Goal: Information Seeking & Learning: Learn about a topic

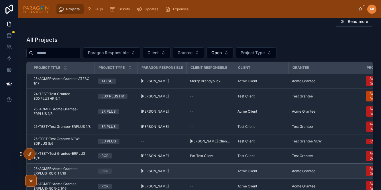
scroll to position [66, 0]
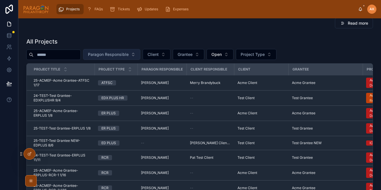
click at [121, 56] on span "Paragon Responsible" at bounding box center [108, 55] width 41 height 6
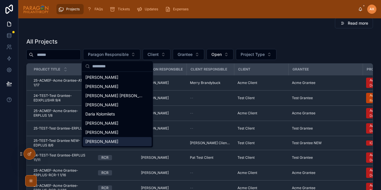
click at [95, 140] on span "Suzanne York" at bounding box center [101, 142] width 33 height 6
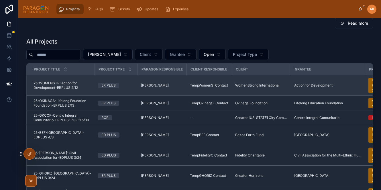
click at [82, 91] on td "25-WOMENSTR-Action for Development-ERPLUS 2/12 25-WOMENSTR-Action for Developme…" at bounding box center [61, 85] width 68 height 20
click at [84, 85] on span "25-WOMENSTR-Action for Development-ERPLUS 2/12" at bounding box center [63, 85] width 58 height 9
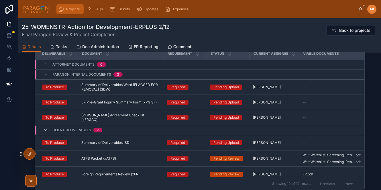
scroll to position [359, 0]
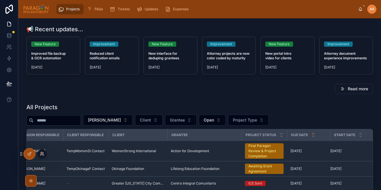
click at [42, 155] on icon at bounding box center [42, 154] width 5 height 5
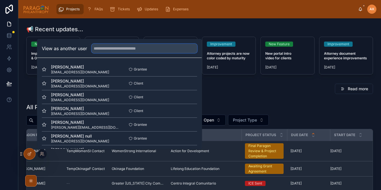
click at [103, 49] on input "text" at bounding box center [144, 48] width 105 height 9
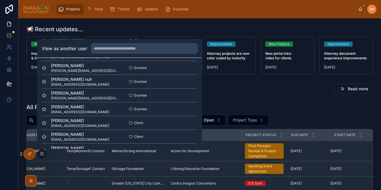
scroll to position [57, 0]
click at [138, 32] on div "📢 Recent updates..." at bounding box center [199, 29] width 347 height 8
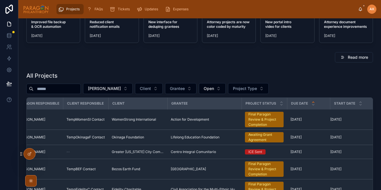
scroll to position [33, 0]
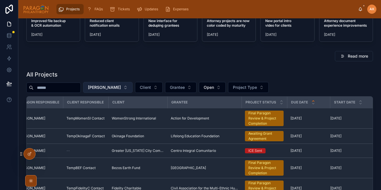
click at [123, 86] on button "Suzanne York" at bounding box center [108, 87] width 50 height 11
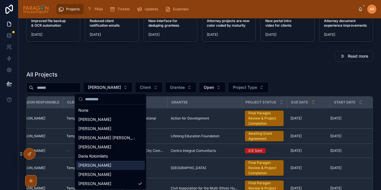
click at [93, 162] on div "[PERSON_NAME]" at bounding box center [110, 165] width 69 height 9
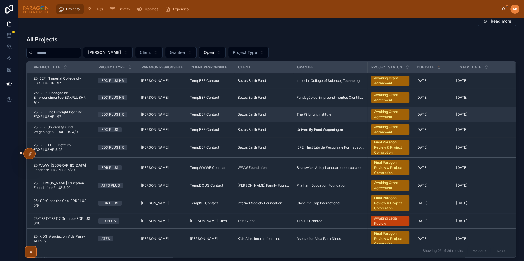
scroll to position [69, 0]
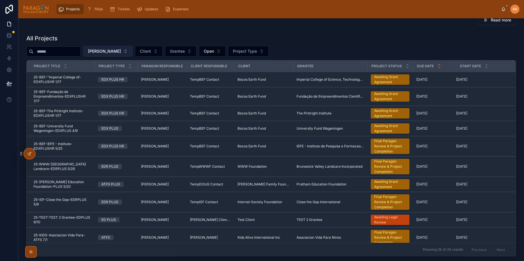
click at [116, 50] on span "[PERSON_NAME]" at bounding box center [104, 51] width 33 height 6
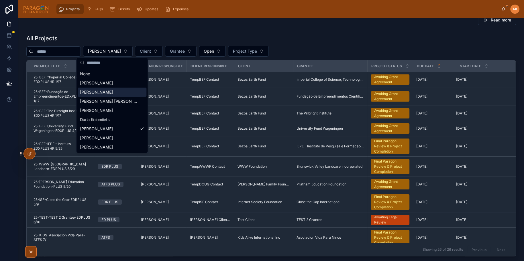
click at [111, 89] on div "[PERSON_NAME]" at bounding box center [112, 92] width 69 height 9
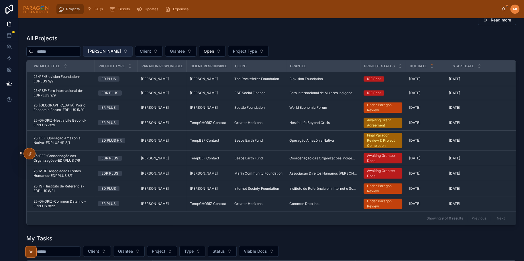
click at [114, 50] on span "[PERSON_NAME]" at bounding box center [104, 51] width 33 height 6
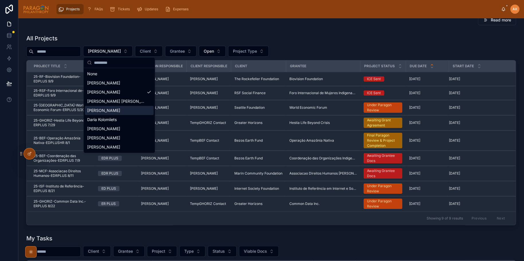
click at [98, 109] on span "Danilo Gonzalez" at bounding box center [103, 111] width 33 height 6
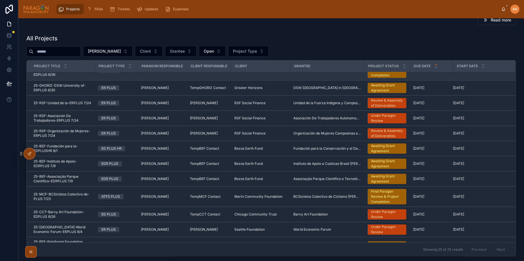
scroll to position [284, 0]
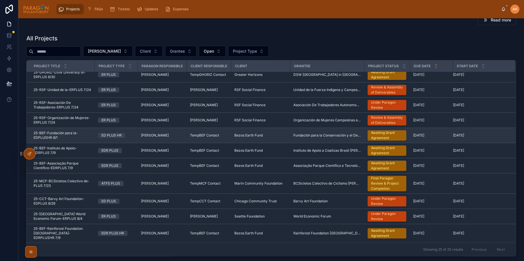
click at [88, 140] on span "25-BEF-Fundación para la-EDPLUSHR 8/1" at bounding box center [63, 135] width 58 height 9
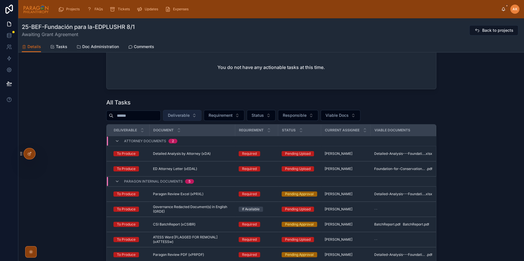
click at [188, 113] on span "Deliverable" at bounding box center [179, 116] width 22 height 6
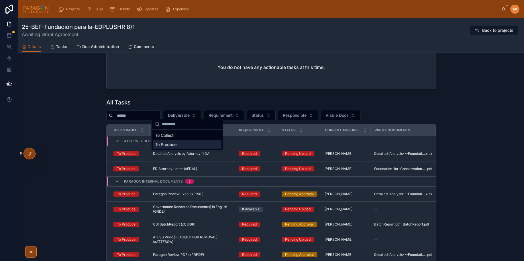
click at [172, 142] on div "To Produce" at bounding box center [187, 144] width 69 height 9
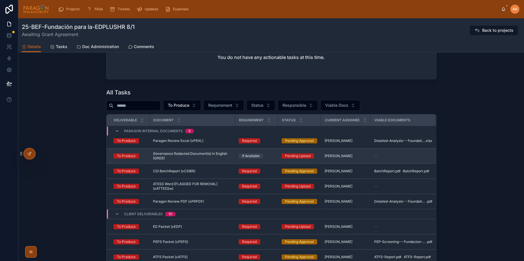
scroll to position [45, 0]
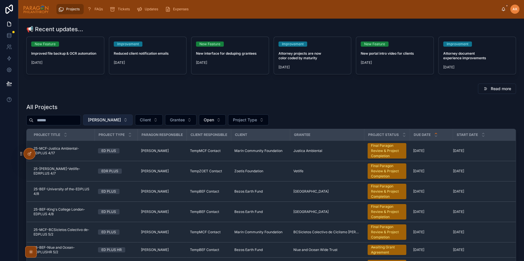
click at [115, 121] on span "Danilo Gonzalez" at bounding box center [104, 120] width 33 height 6
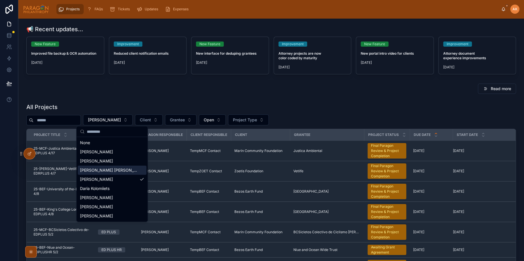
click at [105, 168] on span "[PERSON_NAME] [PERSON_NAME]" at bounding box center [108, 171] width 57 height 6
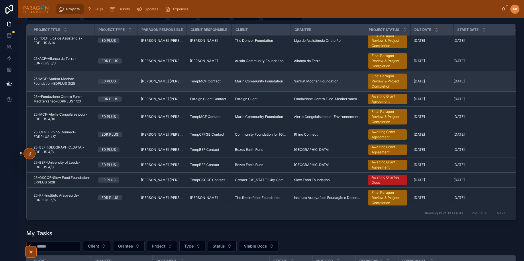
scroll to position [121, 0]
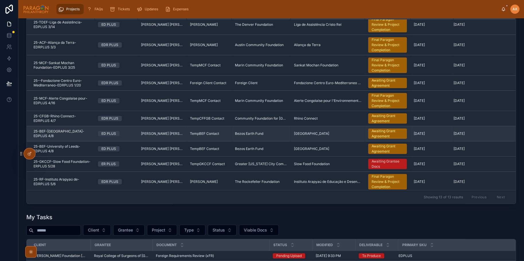
click at [132, 133] on div "ED PLUS" at bounding box center [116, 133] width 36 height 5
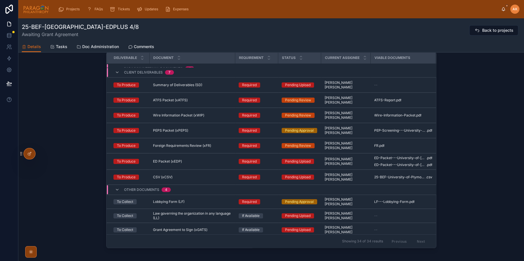
scroll to position [110, 0]
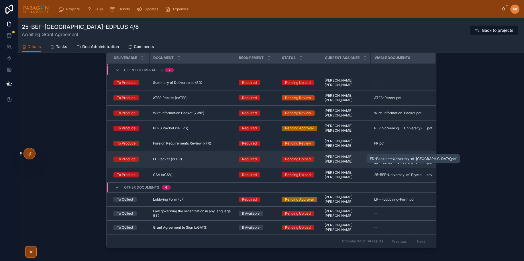
click at [381, 154] on span "ED-Packet---University-of-Plymouth" at bounding box center [400, 156] width 52 height 5
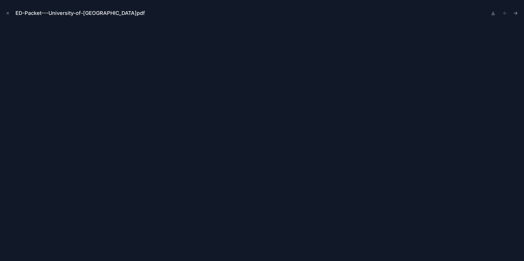
click at [381, 14] on button at bounding box center [493, 13] width 7 height 8
click at [381, 14] on icon at bounding box center [493, 13] width 5 height 5
click at [381, 13] on icon at bounding box center [493, 13] width 2 height 1
click at [381, 13] on icon at bounding box center [493, 13] width 5 height 5
click at [9, 15] on icon "Close modal" at bounding box center [8, 13] width 4 height 4
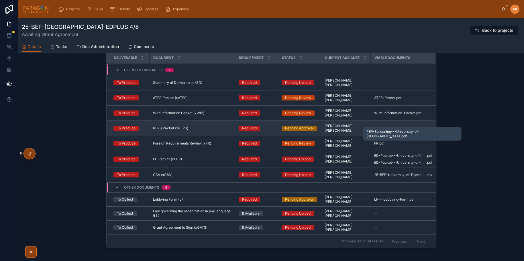
click at [381, 126] on span "PEP-Screening---University-of-Plymouth" at bounding box center [400, 128] width 52 height 5
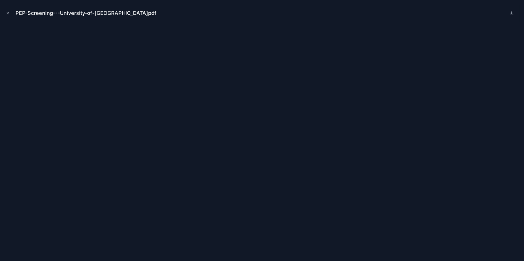
click at [8, 17] on div "PEP-Screening---University-of-Plymouth.pdf" at bounding box center [262, 13] width 515 height 17
click at [7, 10] on button "Close modal" at bounding box center [8, 13] width 6 height 6
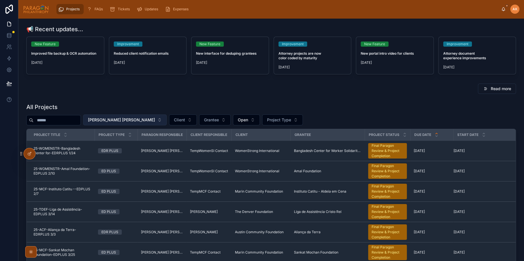
click at [120, 120] on span "[PERSON_NAME] [PERSON_NAME]" at bounding box center [121, 120] width 67 height 6
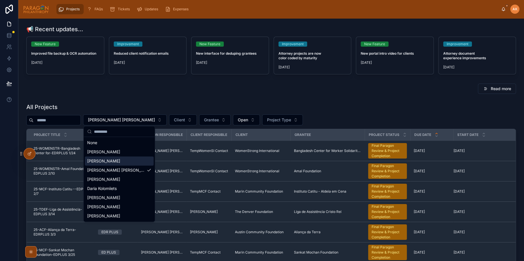
click at [110, 158] on span "[PERSON_NAME]" at bounding box center [103, 161] width 33 height 6
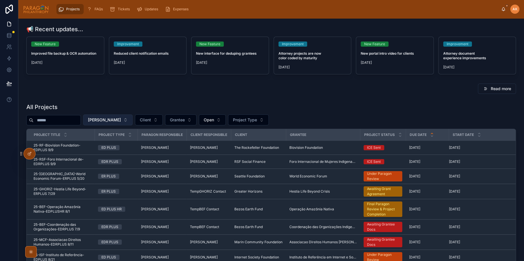
click at [118, 118] on span "[PERSON_NAME]" at bounding box center [104, 120] width 33 height 6
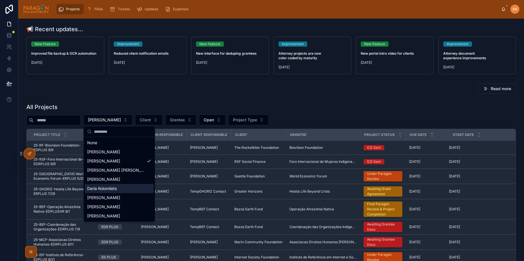
click at [112, 187] on span "Daria Kolomiiets" at bounding box center [102, 189] width 30 height 6
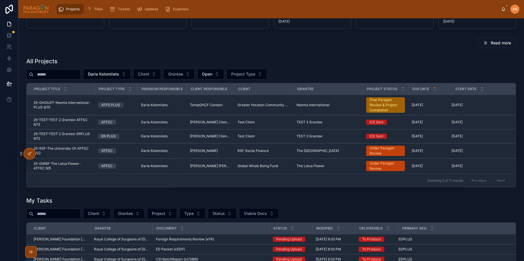
scroll to position [85, 0]
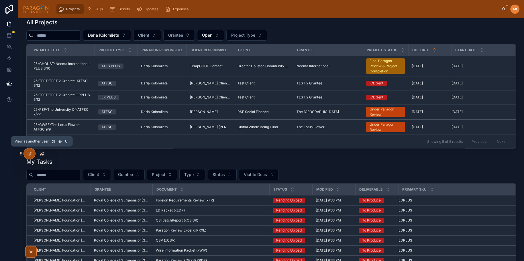
click at [41, 155] on icon at bounding box center [42, 154] width 5 height 5
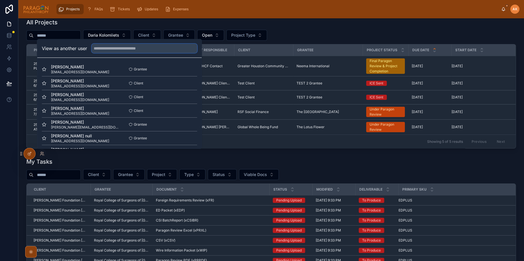
click at [146, 51] on input "text" at bounding box center [144, 48] width 105 height 9
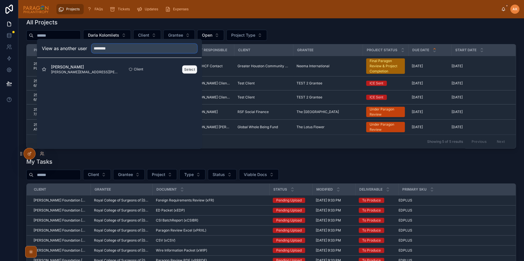
type input "********"
click at [190, 71] on button "Select" at bounding box center [189, 69] width 15 height 8
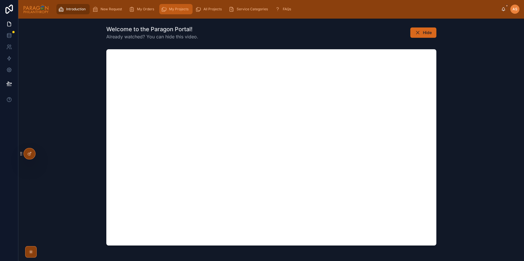
click at [172, 8] on span "My Projects" at bounding box center [178, 9] width 19 height 5
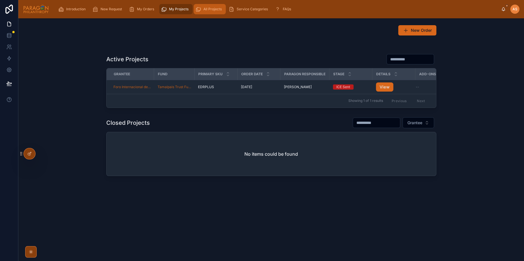
click at [207, 6] on div "All Projects" at bounding box center [209, 9] width 29 height 9
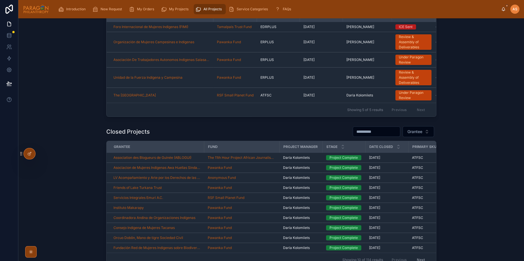
scroll to position [100, 0]
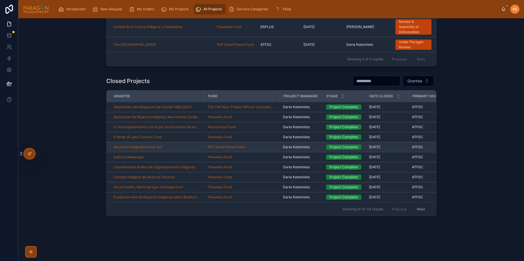
click at [196, 147] on div "Servicios Integrales Emuri A.C." at bounding box center [156, 147] width 87 height 5
click at [153, 147] on span "Servicios Integrales Emuri A.C." at bounding box center [138, 147] width 50 height 5
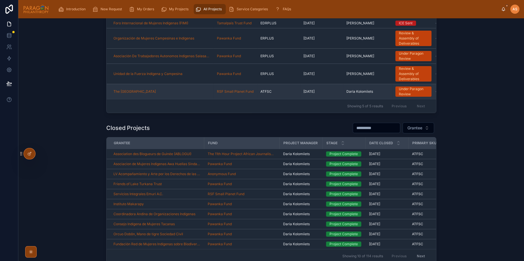
scroll to position [64, 0]
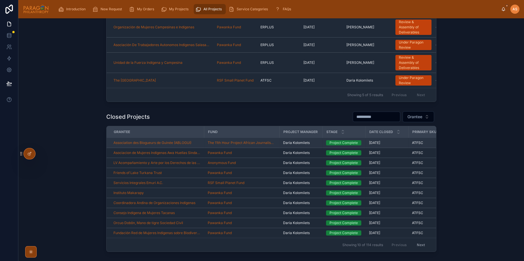
click at [200, 143] on div "Association des Blogueurs de Guinée (ABLOGUI)" at bounding box center [156, 143] width 87 height 5
click at [315, 144] on td "Daria Kolomiiets" at bounding box center [301, 143] width 43 height 10
click at [199, 142] on div "Association des Blogueurs de Guinée (ABLOGUI)" at bounding box center [156, 143] width 87 height 5
click at [165, 143] on span "Association des Blogueurs de Guinée (ABLOGUI)" at bounding box center [152, 143] width 78 height 5
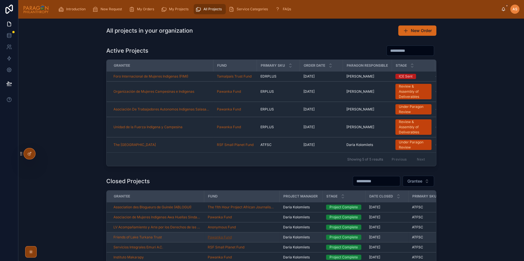
click at [218, 236] on span "Pawanka Fund" at bounding box center [220, 237] width 24 height 5
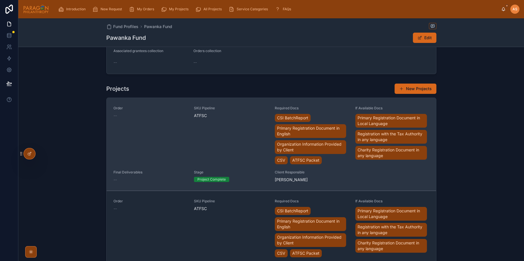
scroll to position [50, 0]
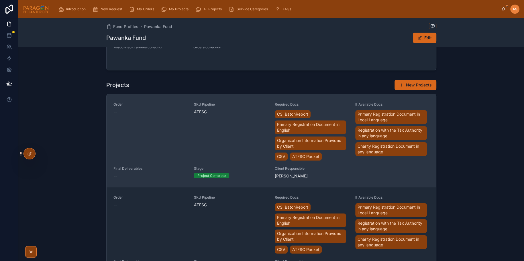
click at [224, 129] on div "SKU Pipeline ATFSC" at bounding box center [231, 132] width 74 height 60
